Goal: Task Accomplishment & Management: Use online tool/utility

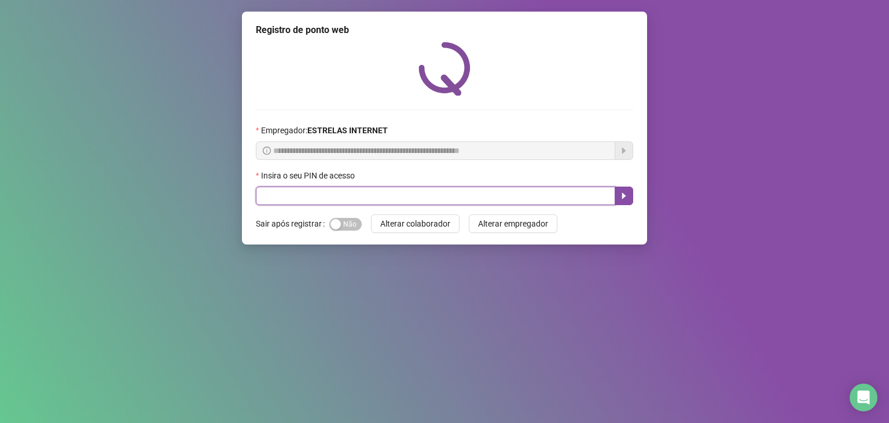
click at [365, 197] on input "text" at bounding box center [435, 195] width 359 height 19
type input "*****"
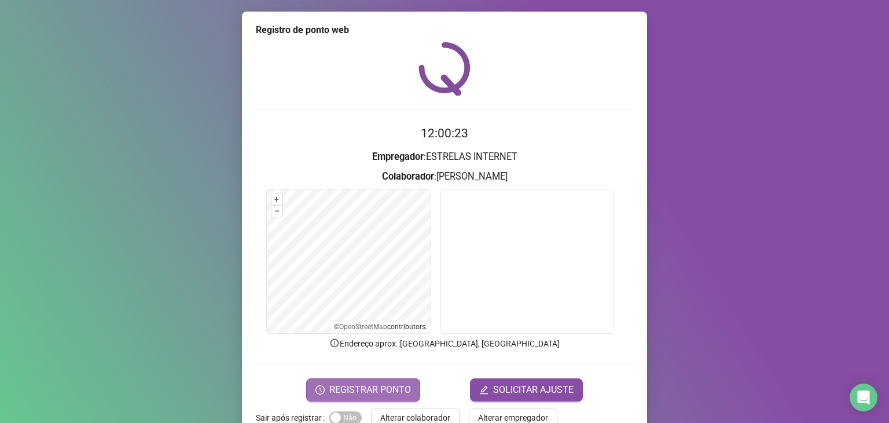
click at [405, 392] on span "REGISTRAR PONTO" at bounding box center [370, 390] width 82 height 14
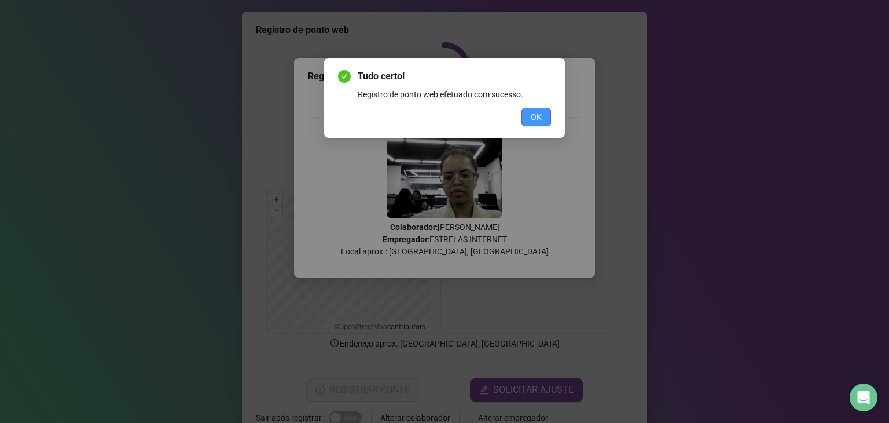
click at [528, 122] on button "OK" at bounding box center [537, 117] width 30 height 19
